Goal: Check status: Check status

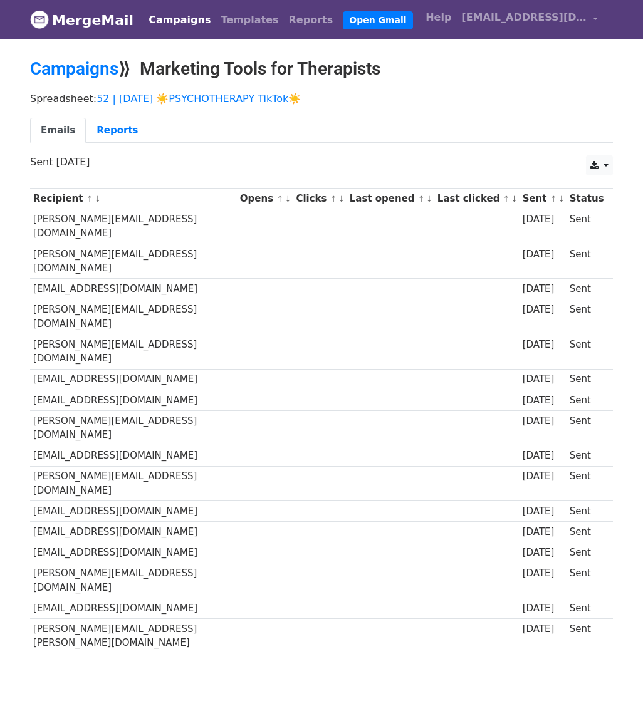
click at [640, 264] on body "MergeMail Campaigns Templates Reports Open Gmail Daily emails left: 33 Help soc…" at bounding box center [321, 357] width 643 height 714
click at [187, 92] on p "Spreadsheet: 52 | AUG 7 ☀️PSYCHOTHERAPY TikTok☀️" at bounding box center [321, 98] width 583 height 13
click at [237, 103] on link "52 | [DATE] ☀️PSYCHOTHERAPY TikTok☀️" at bounding box center [199, 99] width 204 height 12
